Goal: Information Seeking & Learning: Find specific fact

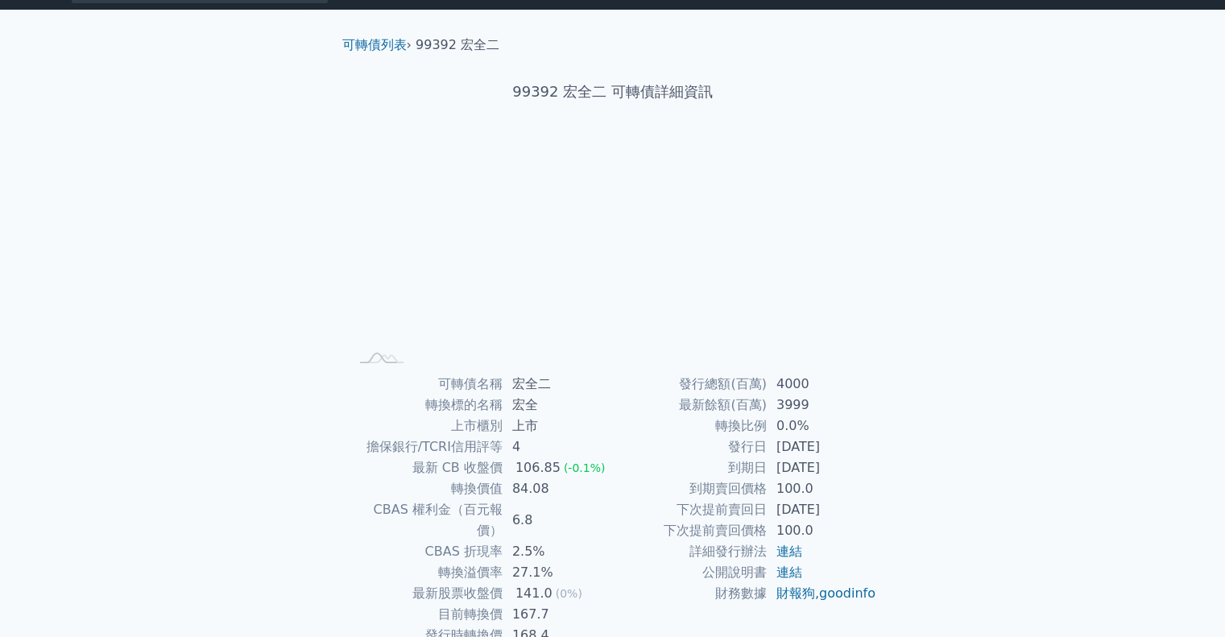
scroll to position [109, 0]
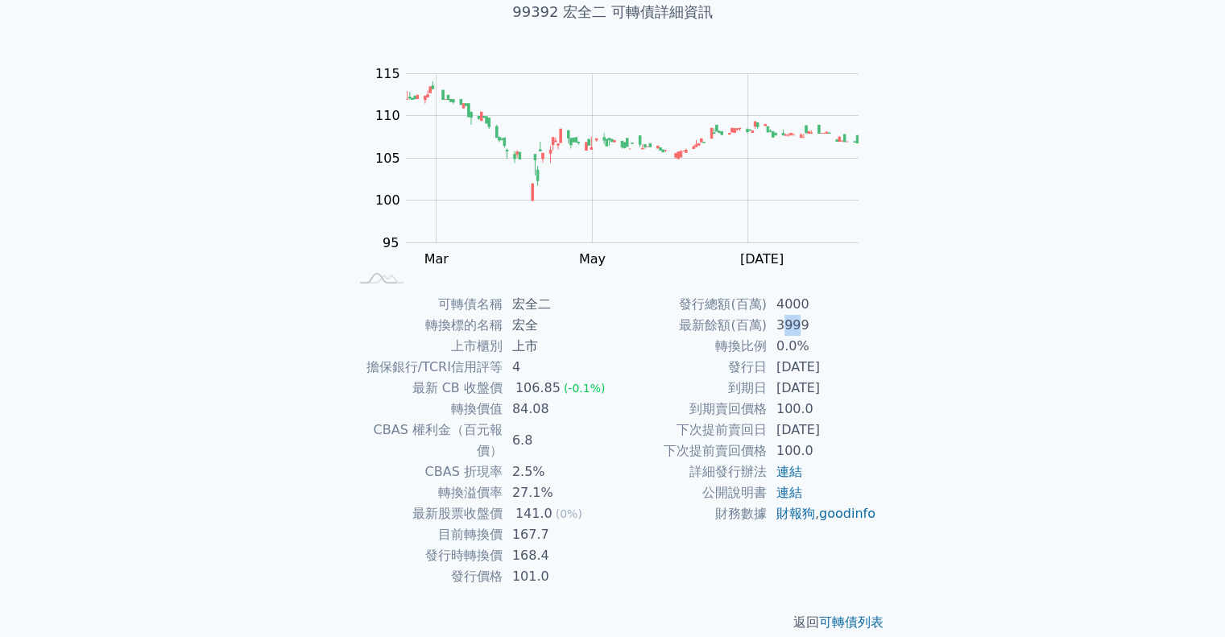
drag, startPoint x: 799, startPoint y: 317, endPoint x: 783, endPoint y: 321, distance: 16.6
click at [783, 321] on td "3999" at bounding box center [822, 325] width 110 height 21
click at [837, 373] on td "[DATE]" at bounding box center [822, 367] width 110 height 21
drag, startPoint x: 826, startPoint y: 392, endPoint x: 783, endPoint y: 393, distance: 42.7
click at [783, 393] on td "[DATE]" at bounding box center [822, 388] width 110 height 21
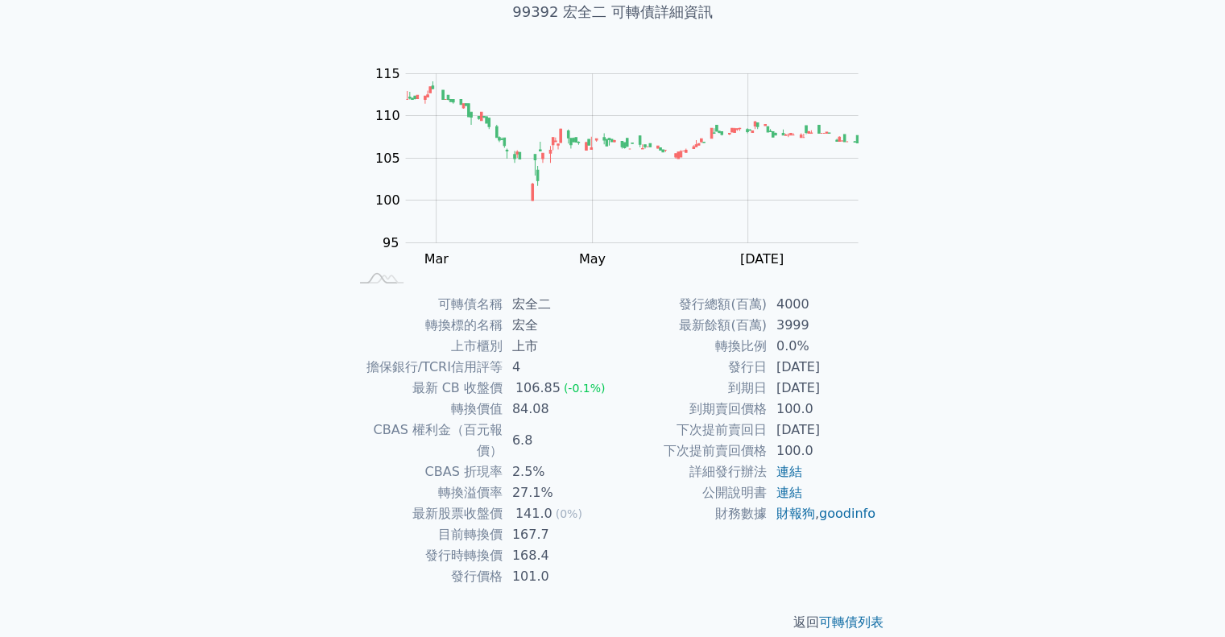
click at [781, 420] on td "[DATE]" at bounding box center [822, 430] width 110 height 21
drag, startPoint x: 477, startPoint y: 473, endPoint x: 534, endPoint y: 492, distance: 60.4
click at [534, 492] on tbody "可轉債名稱 宏全二 轉換標的名稱 宏全 上市櫃別 上市 擔保銀行/TCRI信用評等 4 最新 CB 收盤價 106.85 (-0.1%) 轉換價值 84.08…" at bounding box center [481, 440] width 264 height 293
drag, startPoint x: 465, startPoint y: 515, endPoint x: 566, endPoint y: 516, distance: 100.7
click at [566, 524] on tr "目前轉換價 167.7" at bounding box center [481, 534] width 264 height 21
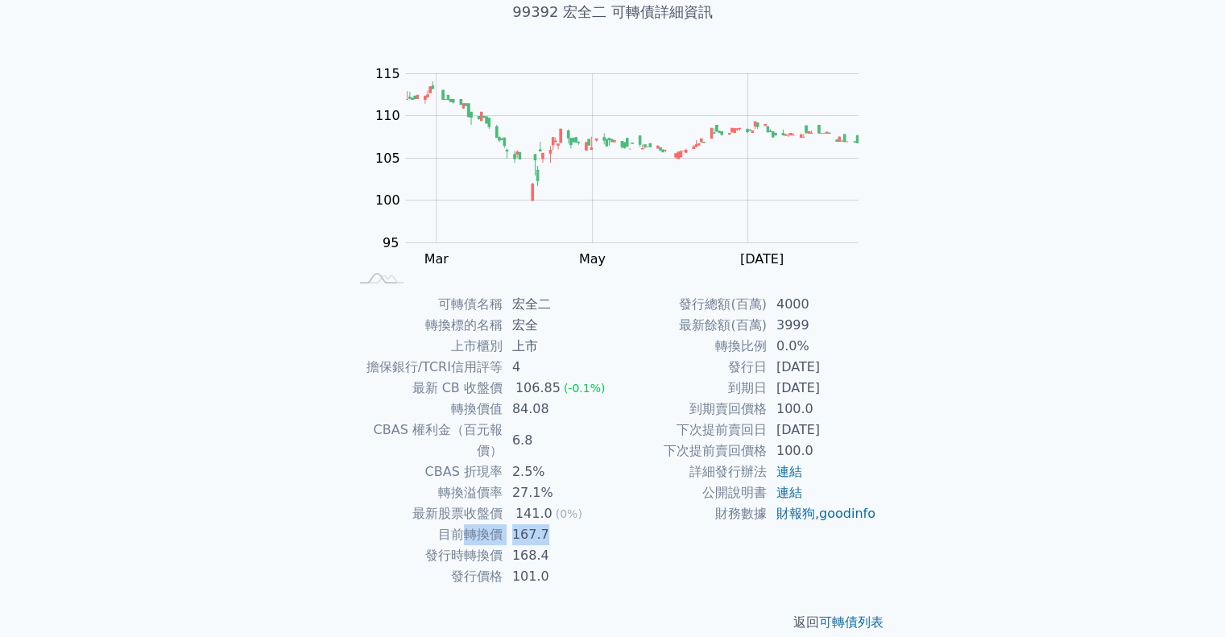
click at [566, 524] on td "167.7" at bounding box center [558, 534] width 110 height 21
click at [574, 545] on td "168.4" at bounding box center [558, 555] width 110 height 21
drag, startPoint x: 558, startPoint y: 547, endPoint x: 445, endPoint y: 527, distance: 115.4
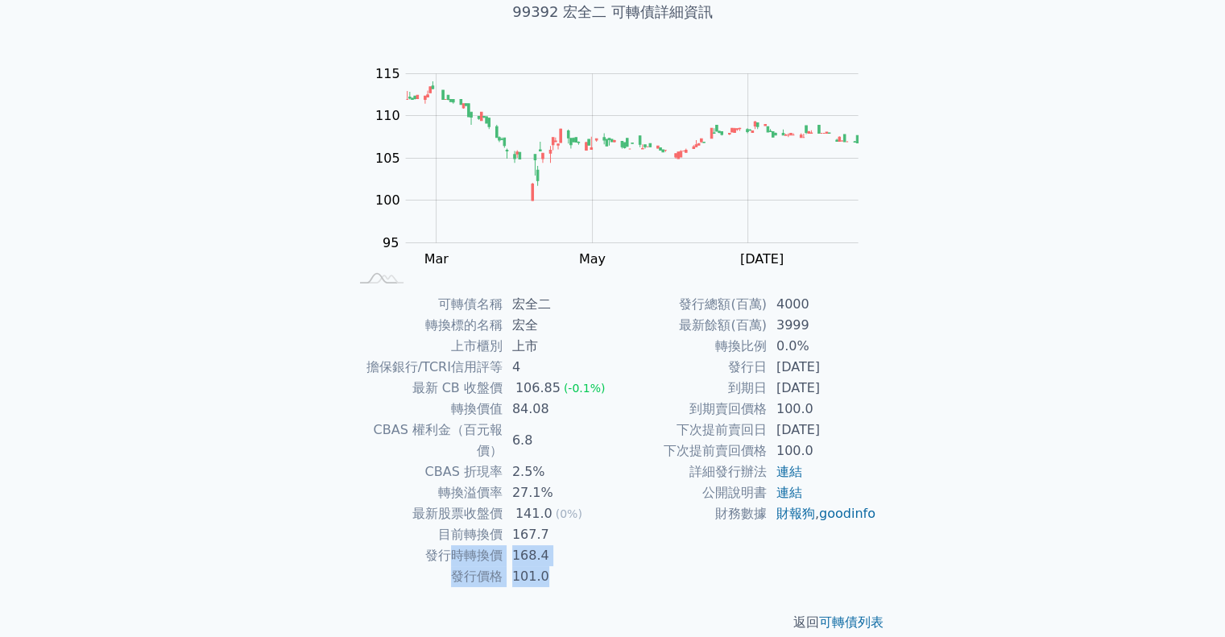
click at [445, 527] on tbody "可轉債名稱 宏全二 轉換標的名稱 宏全 上市櫃別 上市 擔保銀行/TCRI信用評等 4 最新 CB 收盤價 106.85 (-0.1%) 轉換價值 84.08…" at bounding box center [481, 440] width 264 height 293
click at [445, 545] on td "發行時轉換價" at bounding box center [426, 555] width 154 height 21
drag, startPoint x: 396, startPoint y: 533, endPoint x: 537, endPoint y: 535, distance: 141.0
click at [537, 545] on tr "發行時轉換價 168.4" at bounding box center [481, 555] width 264 height 21
click at [537, 545] on td "168.4" at bounding box center [558, 555] width 110 height 21
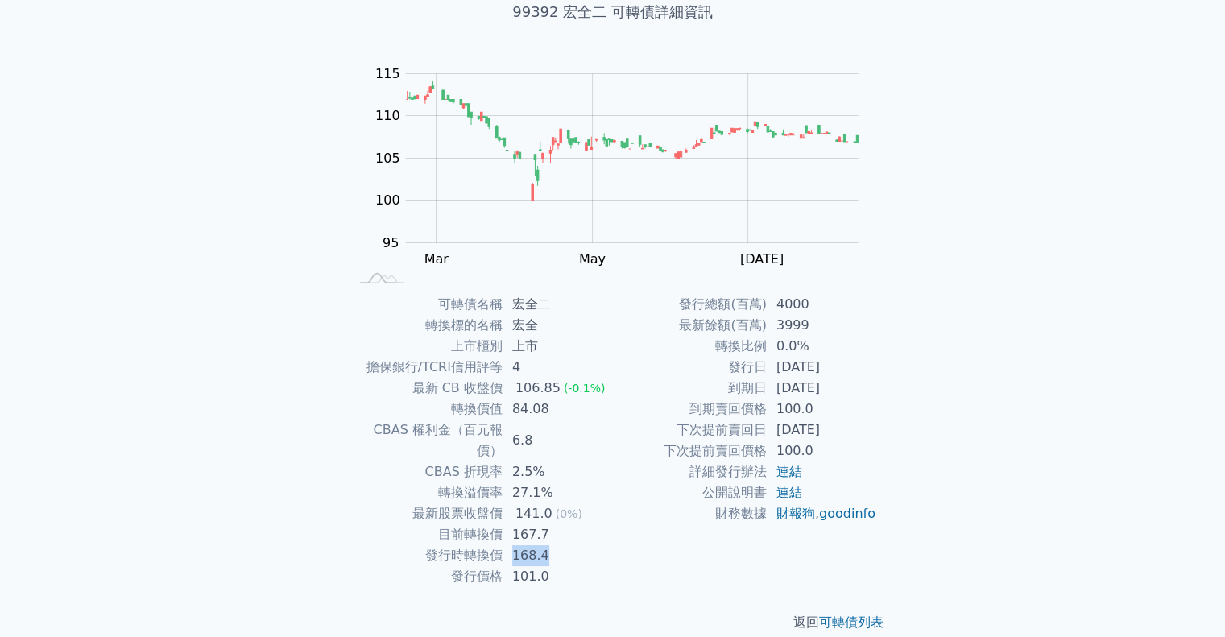
click at [537, 545] on td "168.4" at bounding box center [558, 555] width 110 height 21
